Goal: Check status: Check status

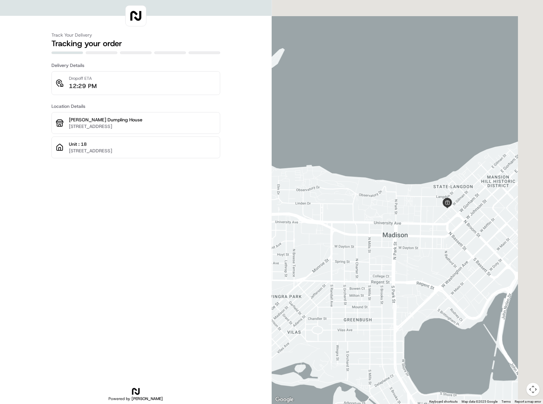
drag, startPoint x: 410, startPoint y: 236, endPoint x: 324, endPoint y: 253, distance: 87.8
click at [324, 253] on div at bounding box center [407, 202] width 271 height 404
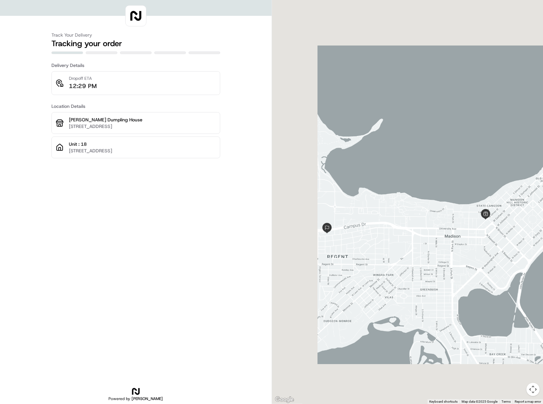
drag, startPoint x: 434, startPoint y: 235, endPoint x: 476, endPoint y: 228, distance: 42.7
click at [476, 228] on div at bounding box center [407, 202] width 271 height 404
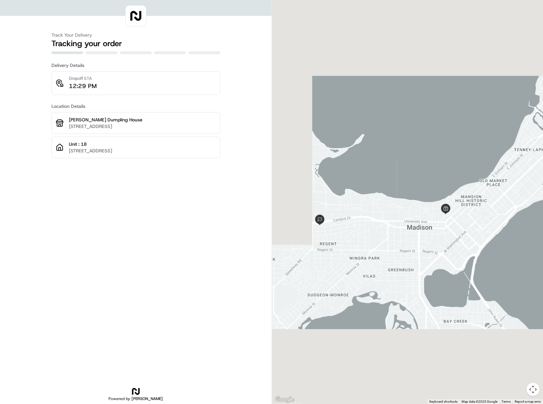
drag, startPoint x: 453, startPoint y: 224, endPoint x: 400, endPoint y: 215, distance: 53.5
click at [425, 222] on div at bounding box center [407, 202] width 271 height 404
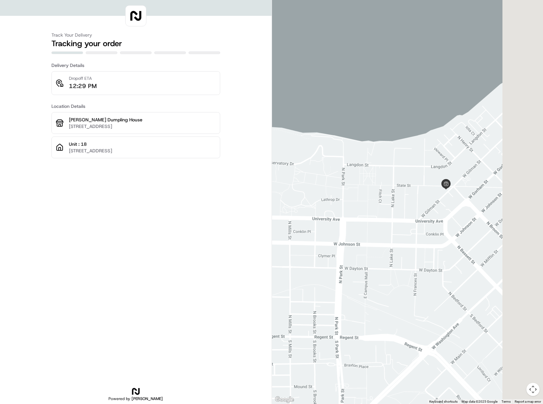
drag, startPoint x: 410, startPoint y: 185, endPoint x: 364, endPoint y: 208, distance: 51.7
click at [364, 208] on div at bounding box center [407, 202] width 271 height 404
